Goal: Task Accomplishment & Management: Manage account settings

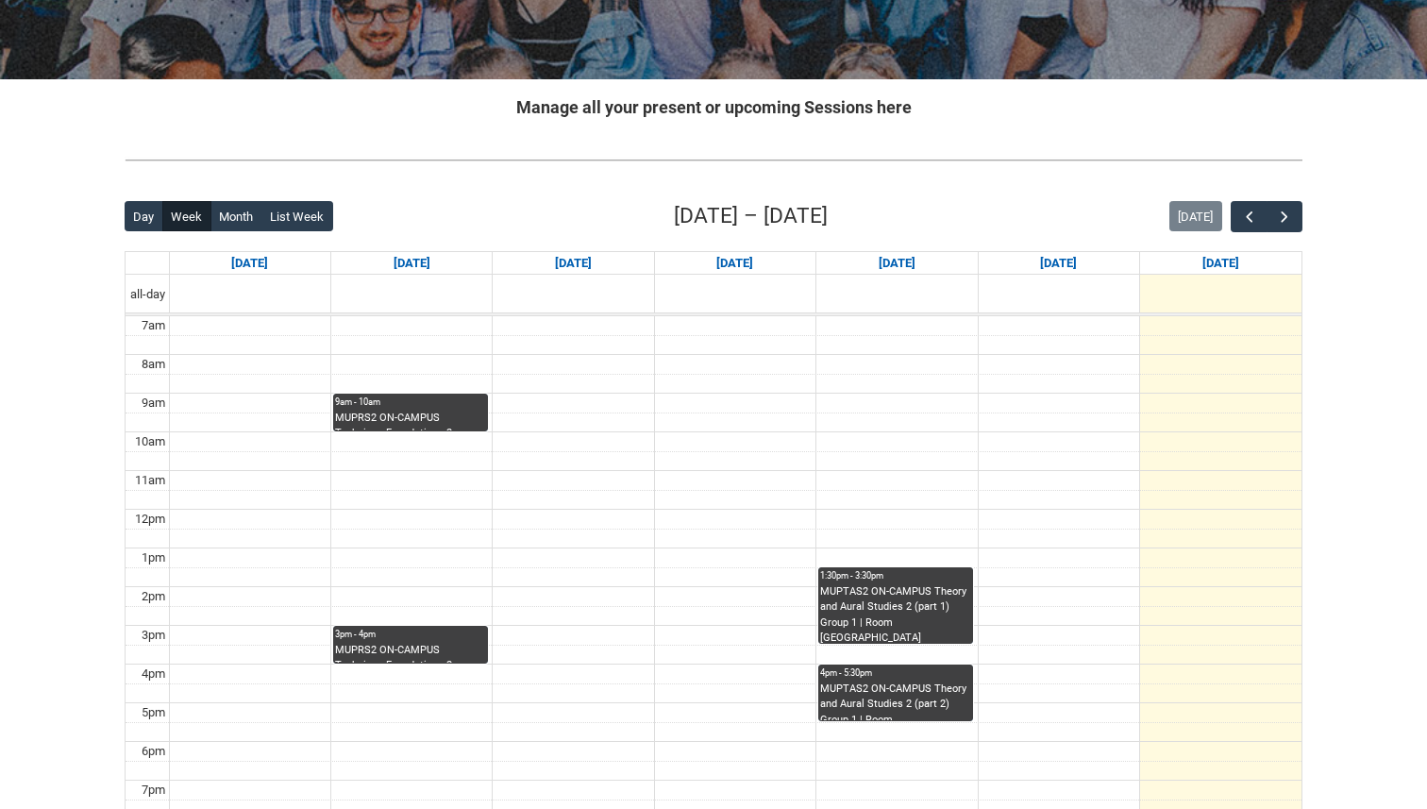
scroll to position [356, 0]
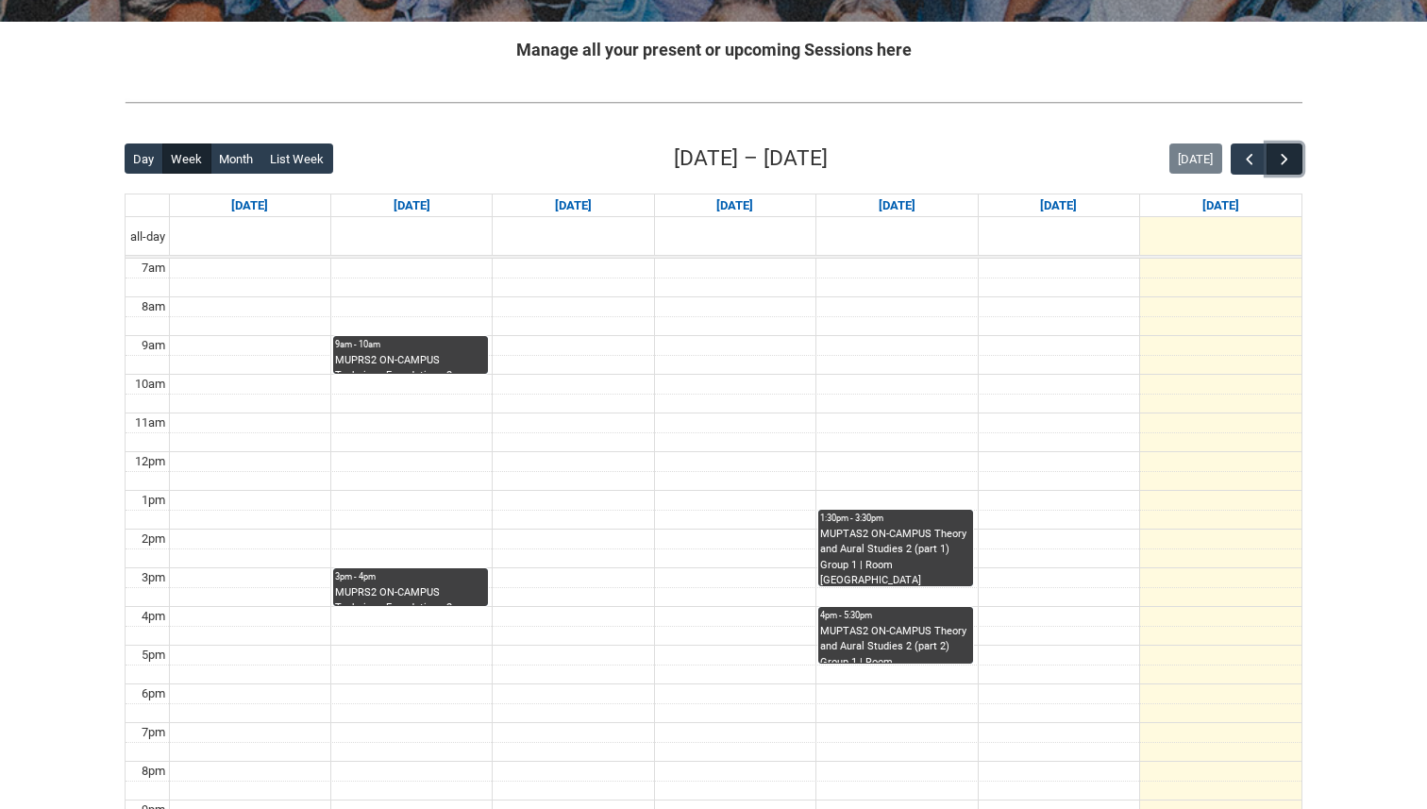
click at [1281, 155] on span "button" at bounding box center [1284, 159] width 19 height 19
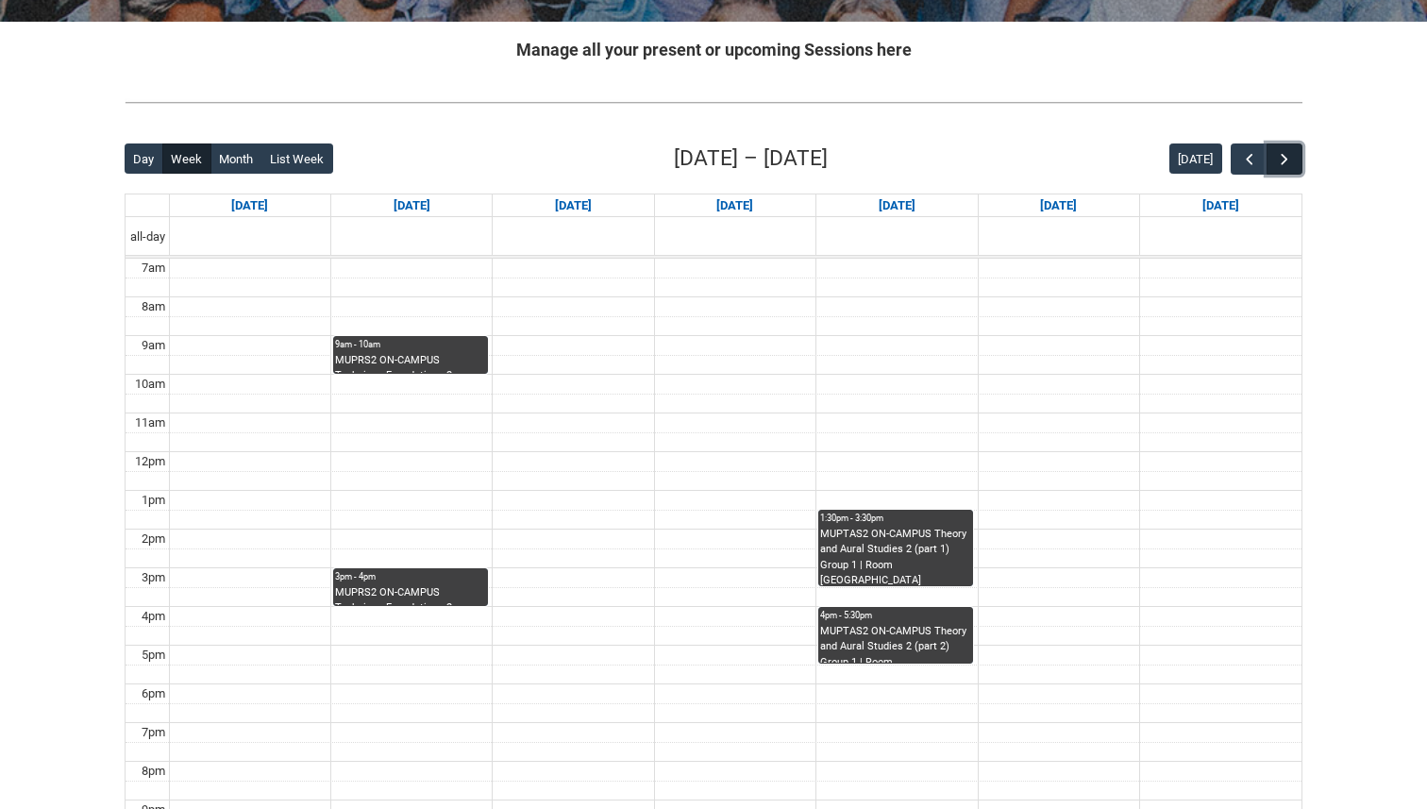
click at [1281, 155] on span "button" at bounding box center [1284, 159] width 19 height 19
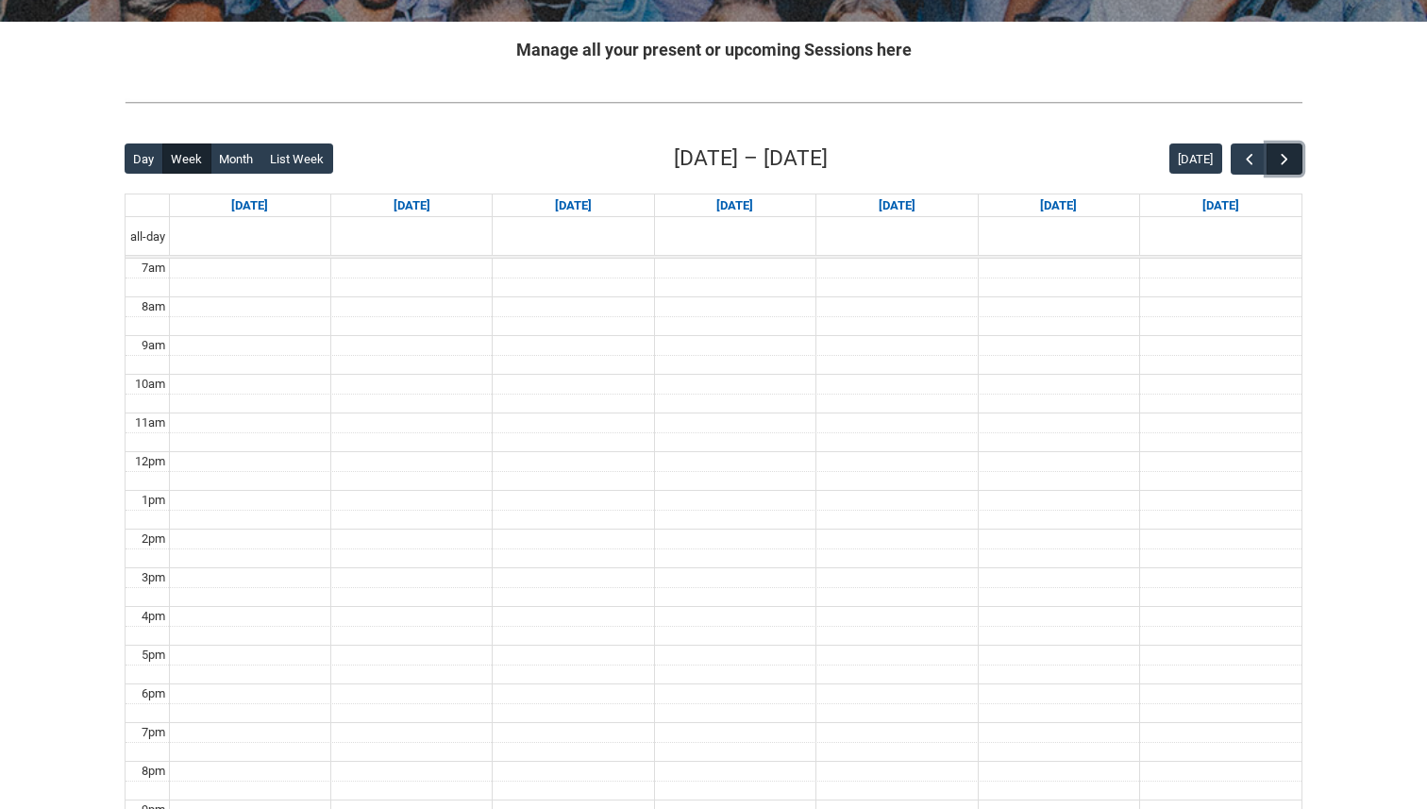
click at [1281, 155] on span "button" at bounding box center [1284, 159] width 19 height 19
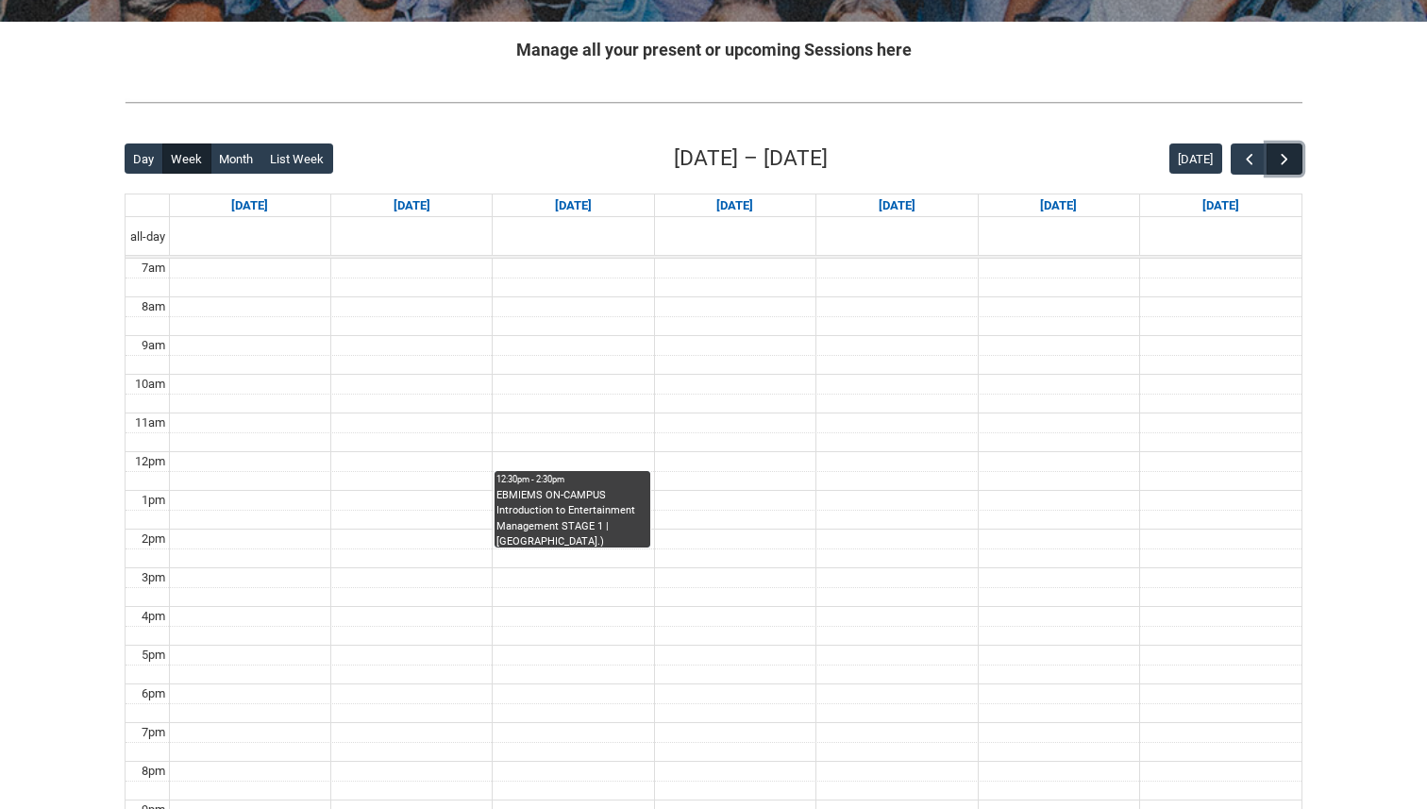
click at [1281, 155] on span "button" at bounding box center [1284, 159] width 19 height 19
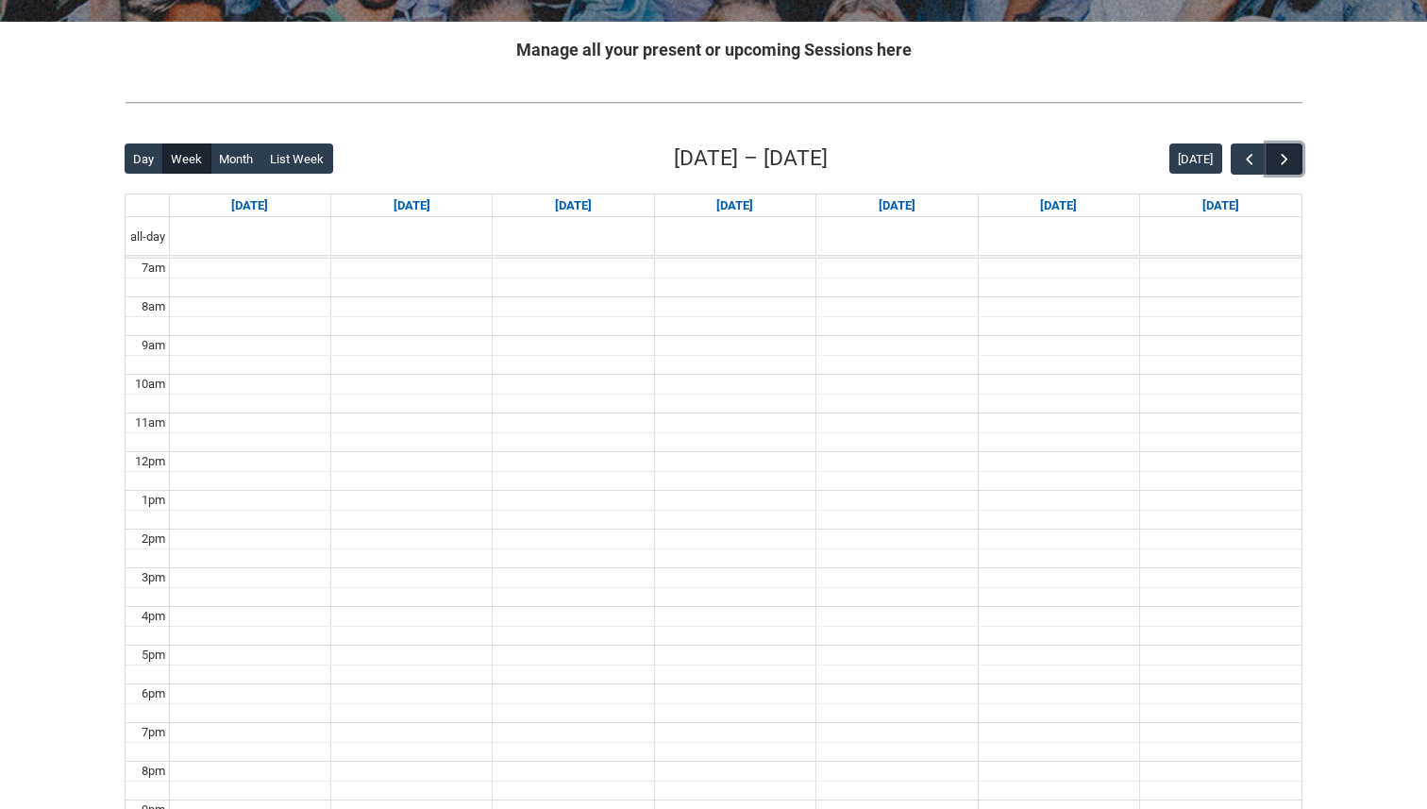
click at [1281, 155] on span "button" at bounding box center [1284, 159] width 19 height 19
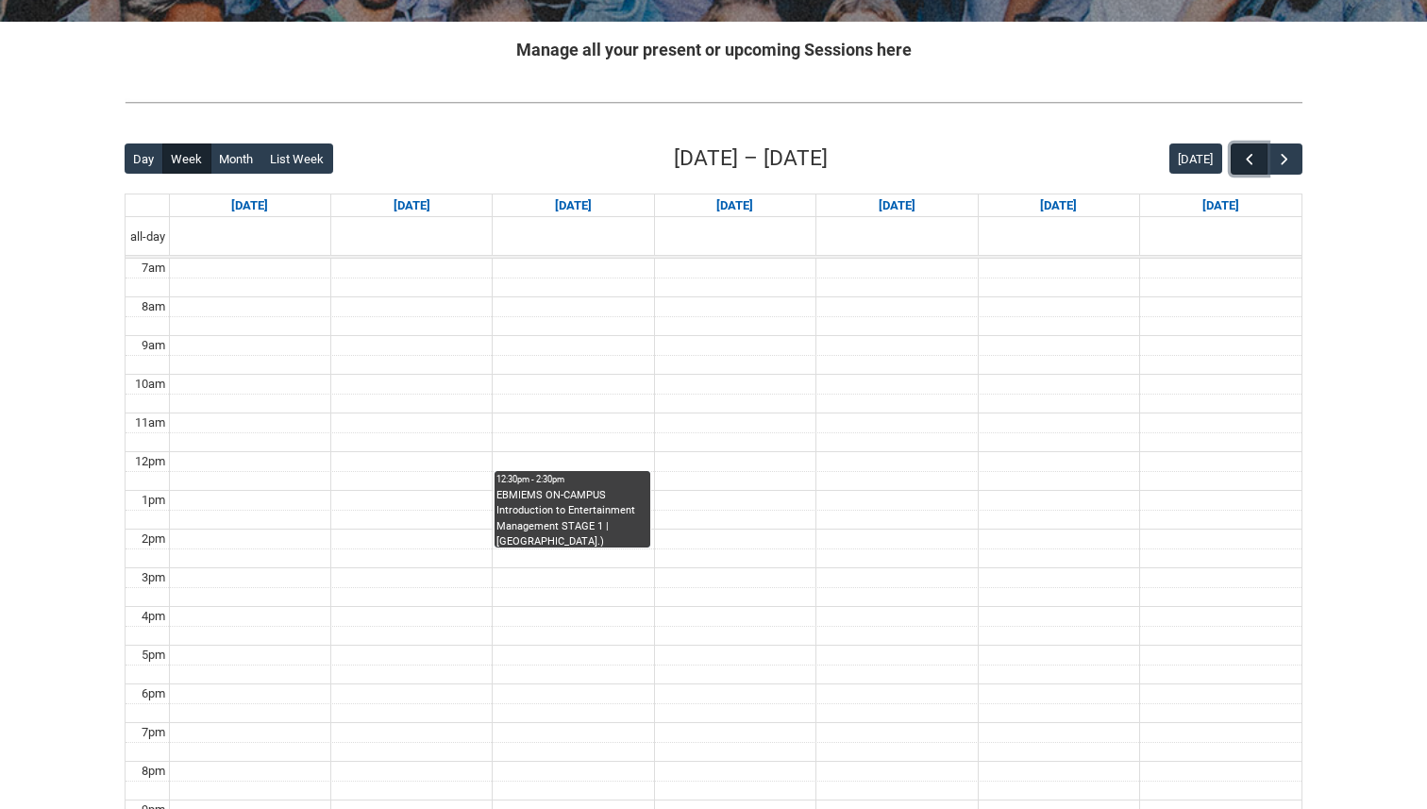
click at [1242, 150] on span "button" at bounding box center [1249, 159] width 19 height 19
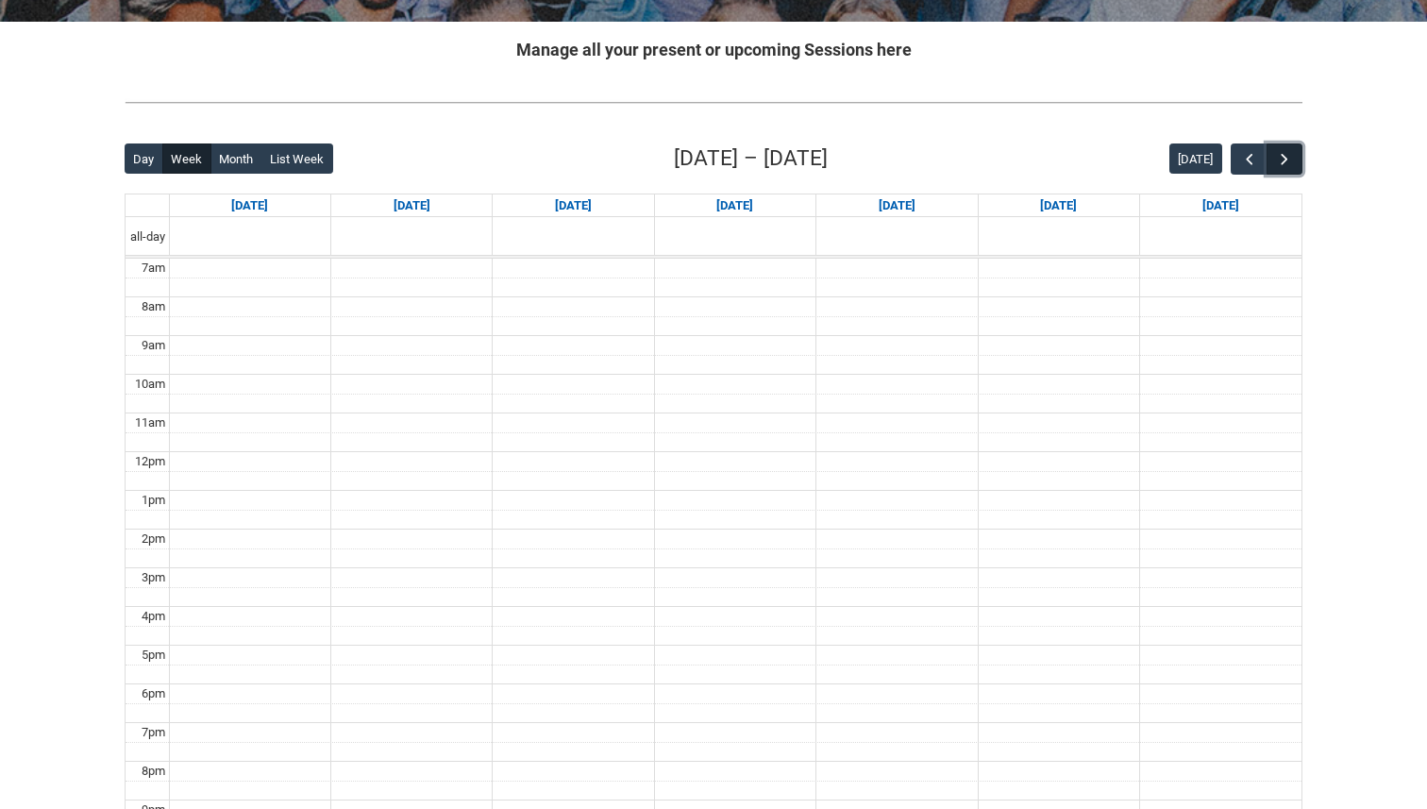
click at [1281, 158] on span "button" at bounding box center [1284, 159] width 19 height 19
click at [1285, 158] on span "button" at bounding box center [1284, 159] width 19 height 19
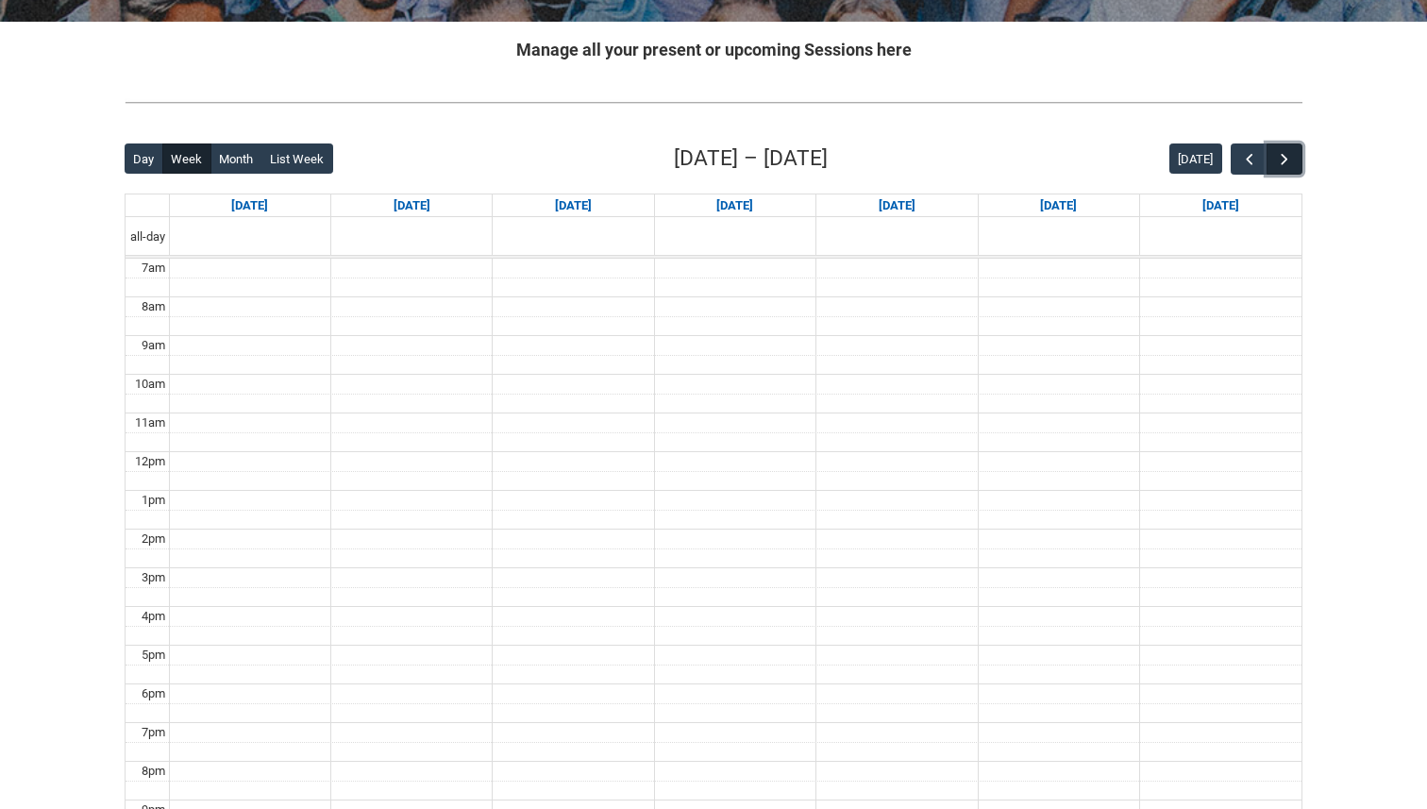
click at [1281, 157] on span "button" at bounding box center [1284, 159] width 19 height 19
click at [1252, 150] on span "button" at bounding box center [1249, 159] width 19 height 19
click at [1239, 147] on button "button" at bounding box center [1249, 158] width 36 height 31
